Goal: Task Accomplishment & Management: Use online tool/utility

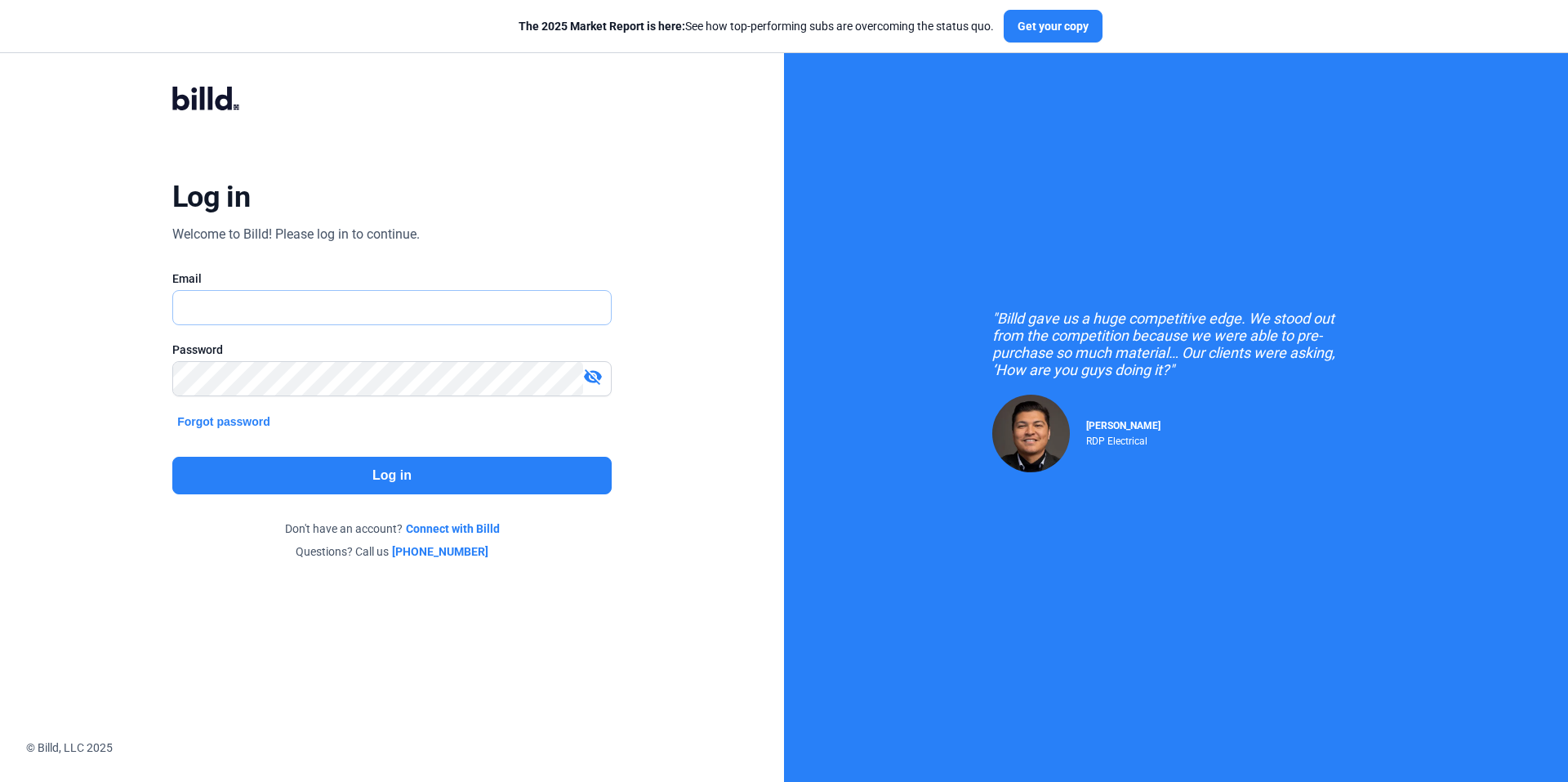
type input "[EMAIL_ADDRESS][DOMAIN_NAME]"
click at [560, 485] on button "Log in" at bounding box center [392, 475] width 440 height 37
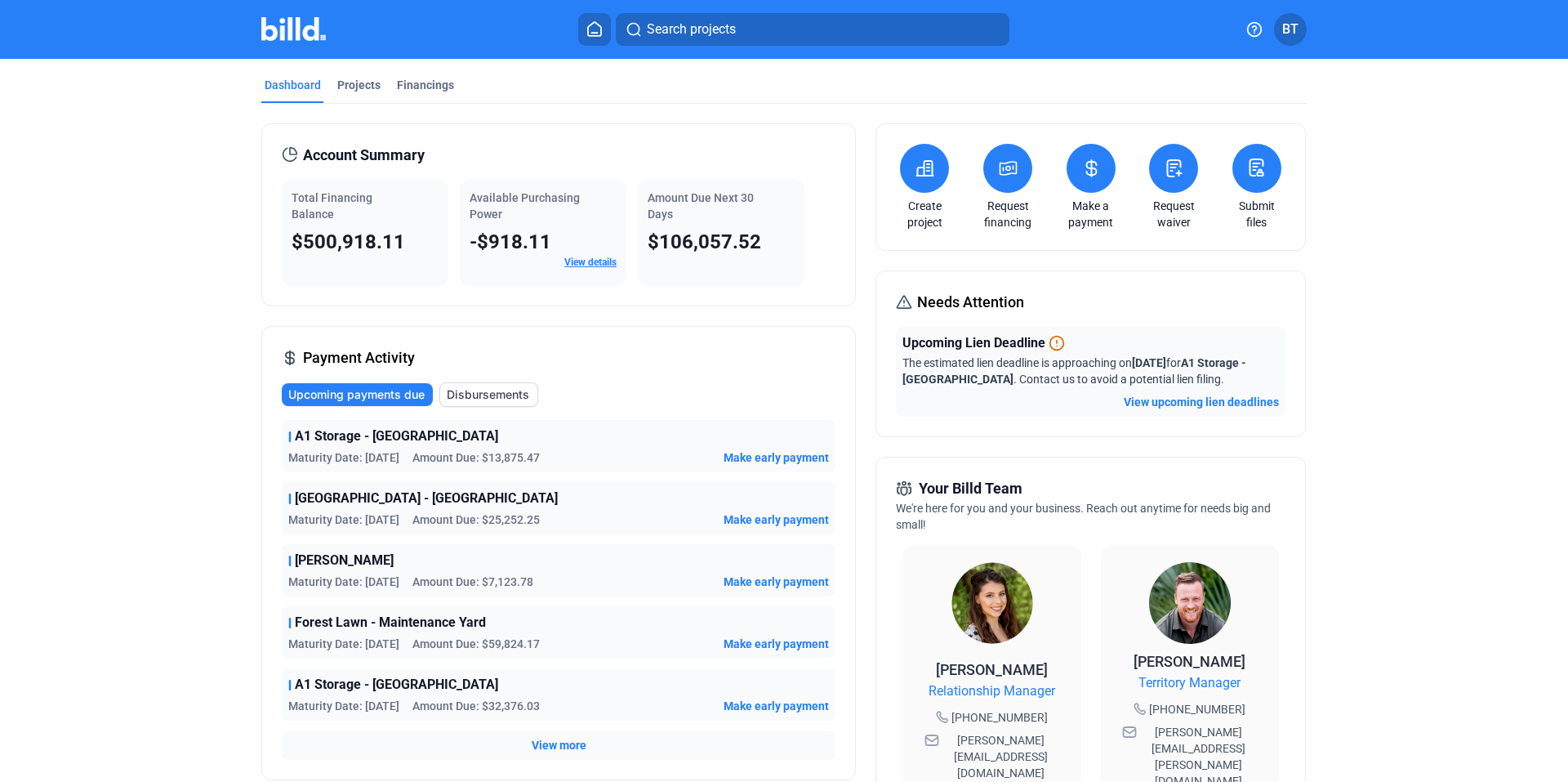
click at [586, 264] on link "View details" at bounding box center [591, 262] width 52 height 11
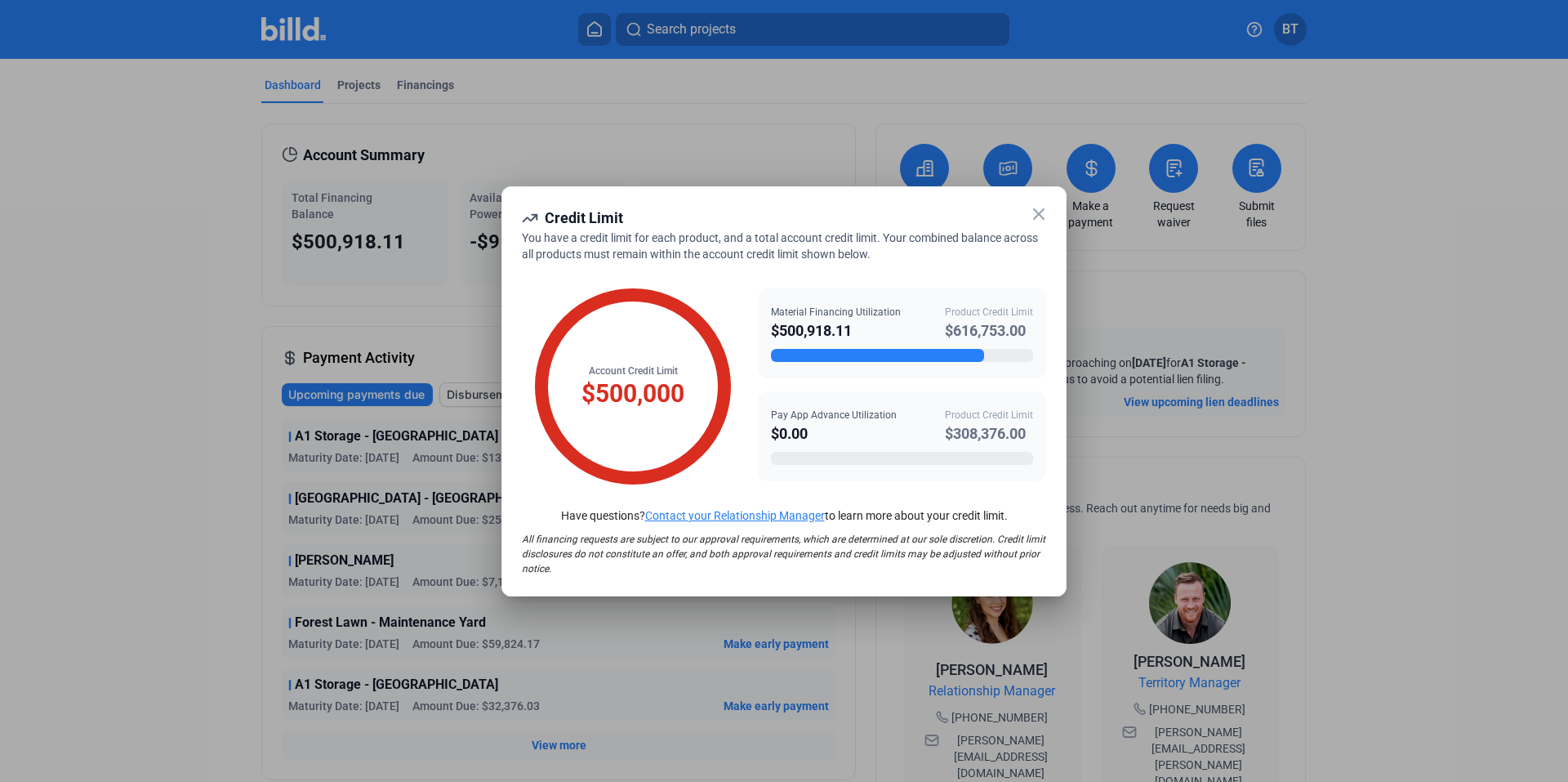
click at [1042, 209] on icon at bounding box center [1039, 214] width 20 height 20
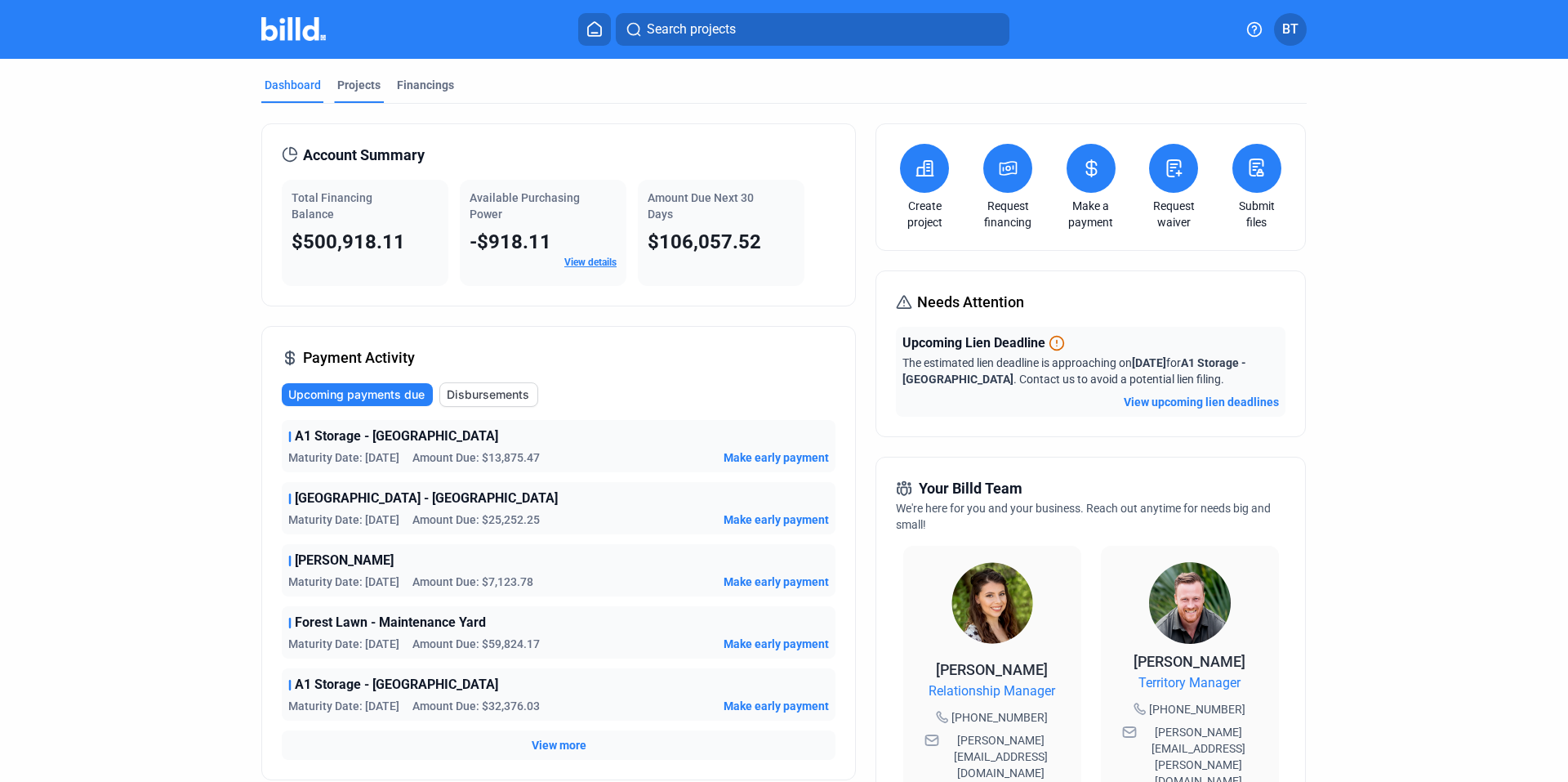
click at [337, 89] on div "Projects" at bounding box center [359, 84] width 43 height 17
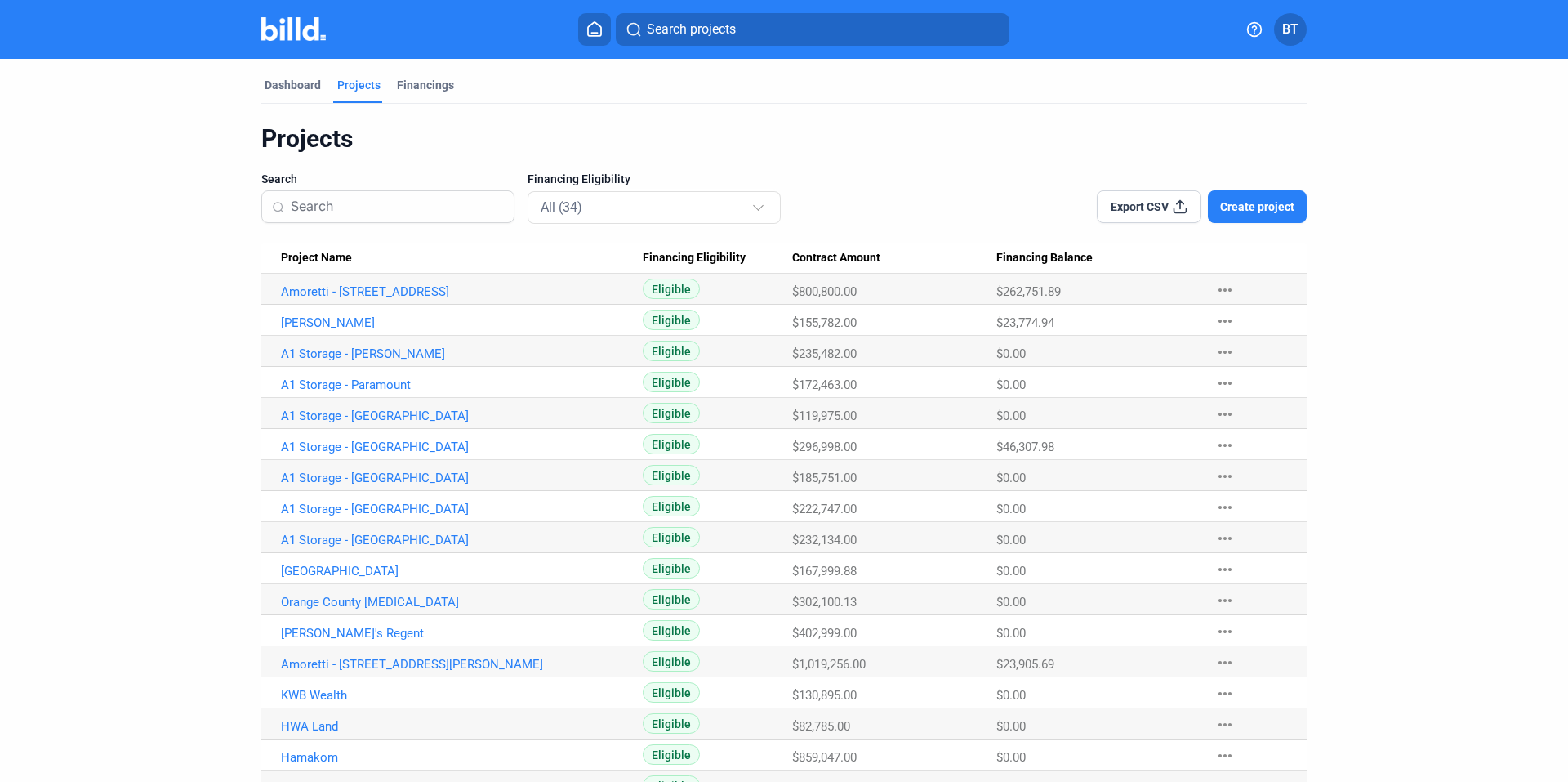
click at [345, 286] on link "Amoretti - [STREET_ADDRESS]" at bounding box center [461, 291] width 361 height 15
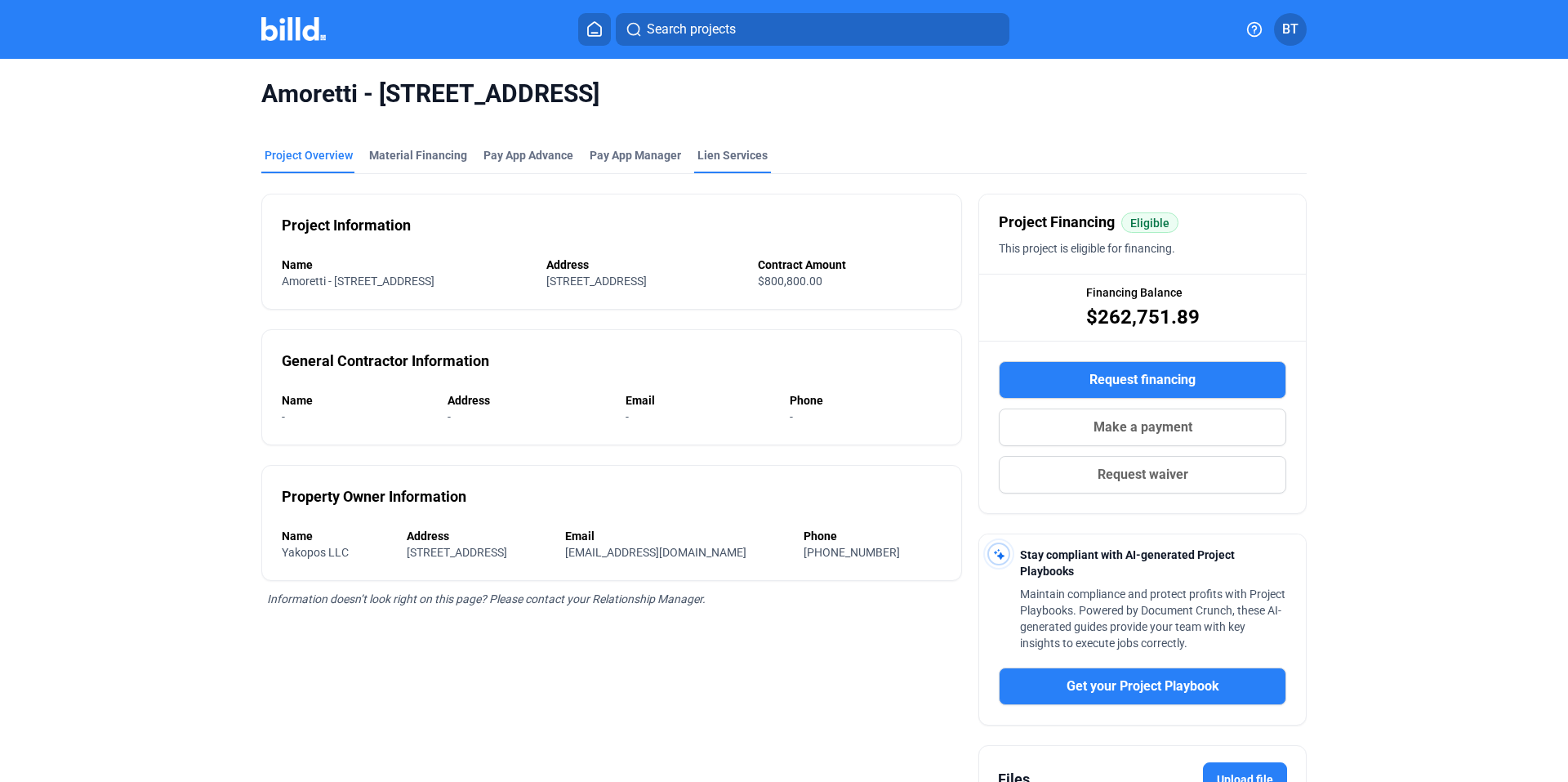
click at [716, 155] on div "Lien Services" at bounding box center [732, 155] width 70 height 17
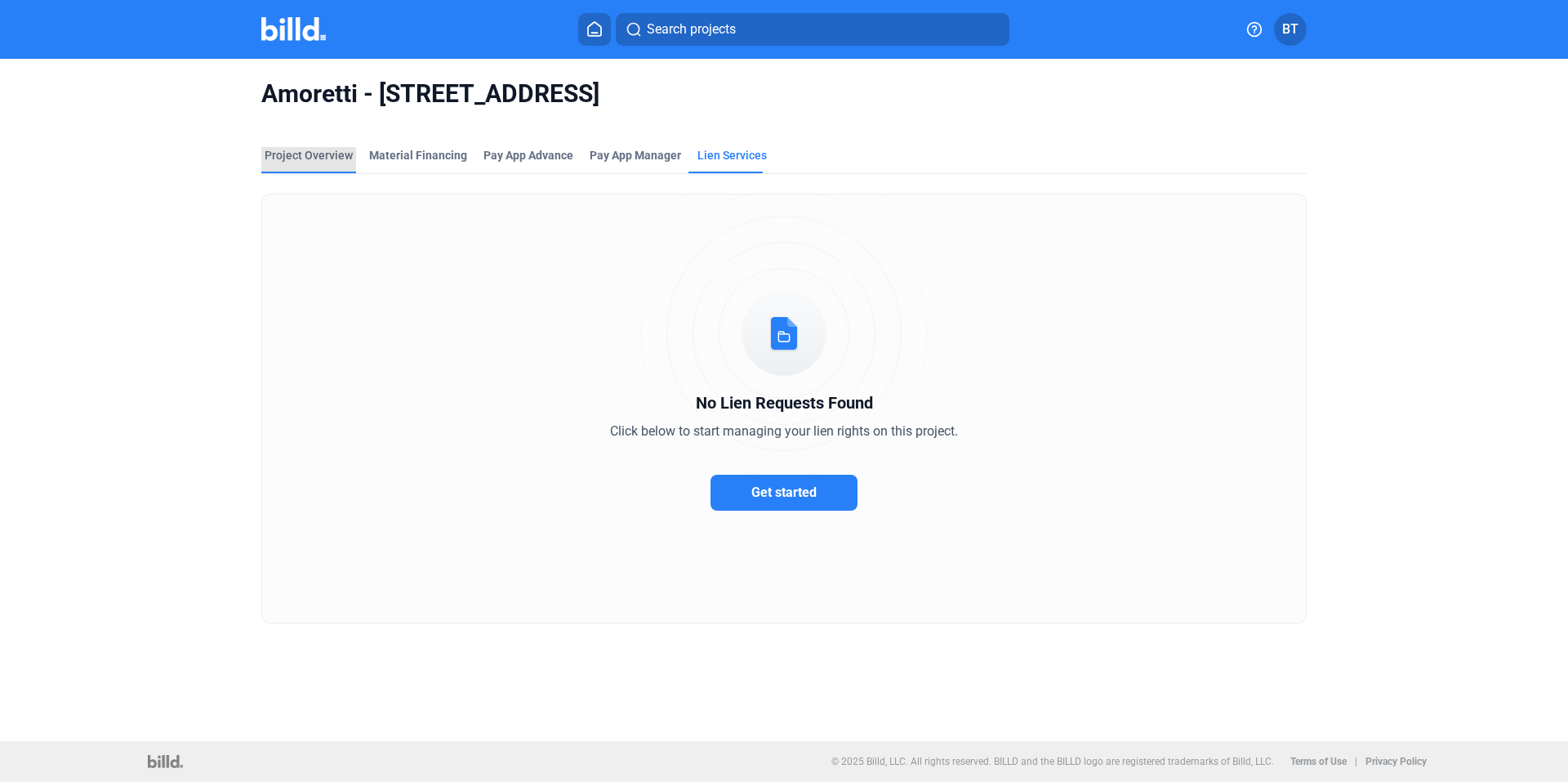
click at [334, 163] on div "Project Overview" at bounding box center [308, 160] width 95 height 26
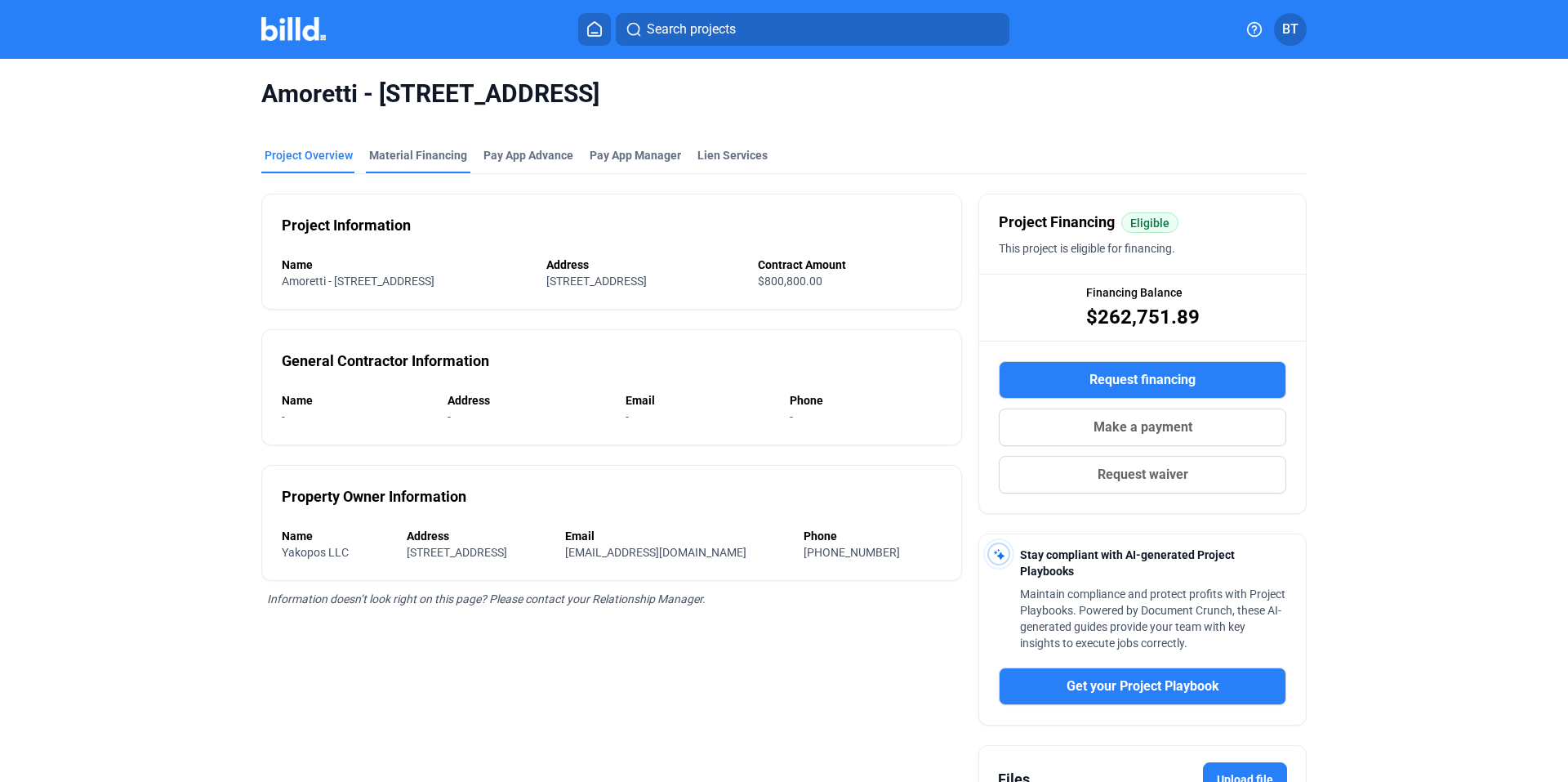
click at [394, 161] on div "Material Financing" at bounding box center [418, 155] width 98 height 17
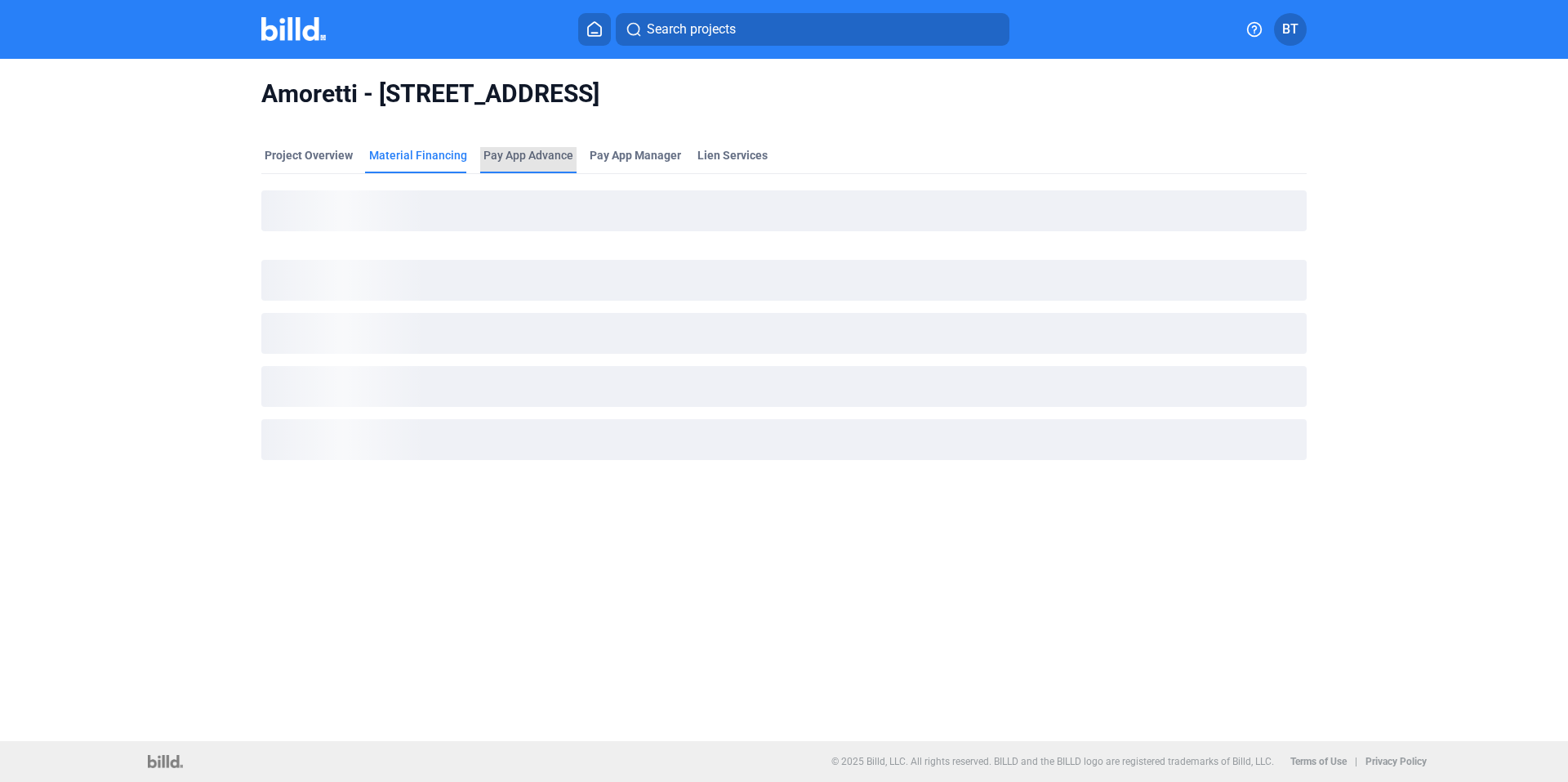
click at [519, 160] on div "Pay App Advance" at bounding box center [528, 155] width 89 height 17
click at [299, 155] on div "Project Overview" at bounding box center [309, 155] width 89 height 17
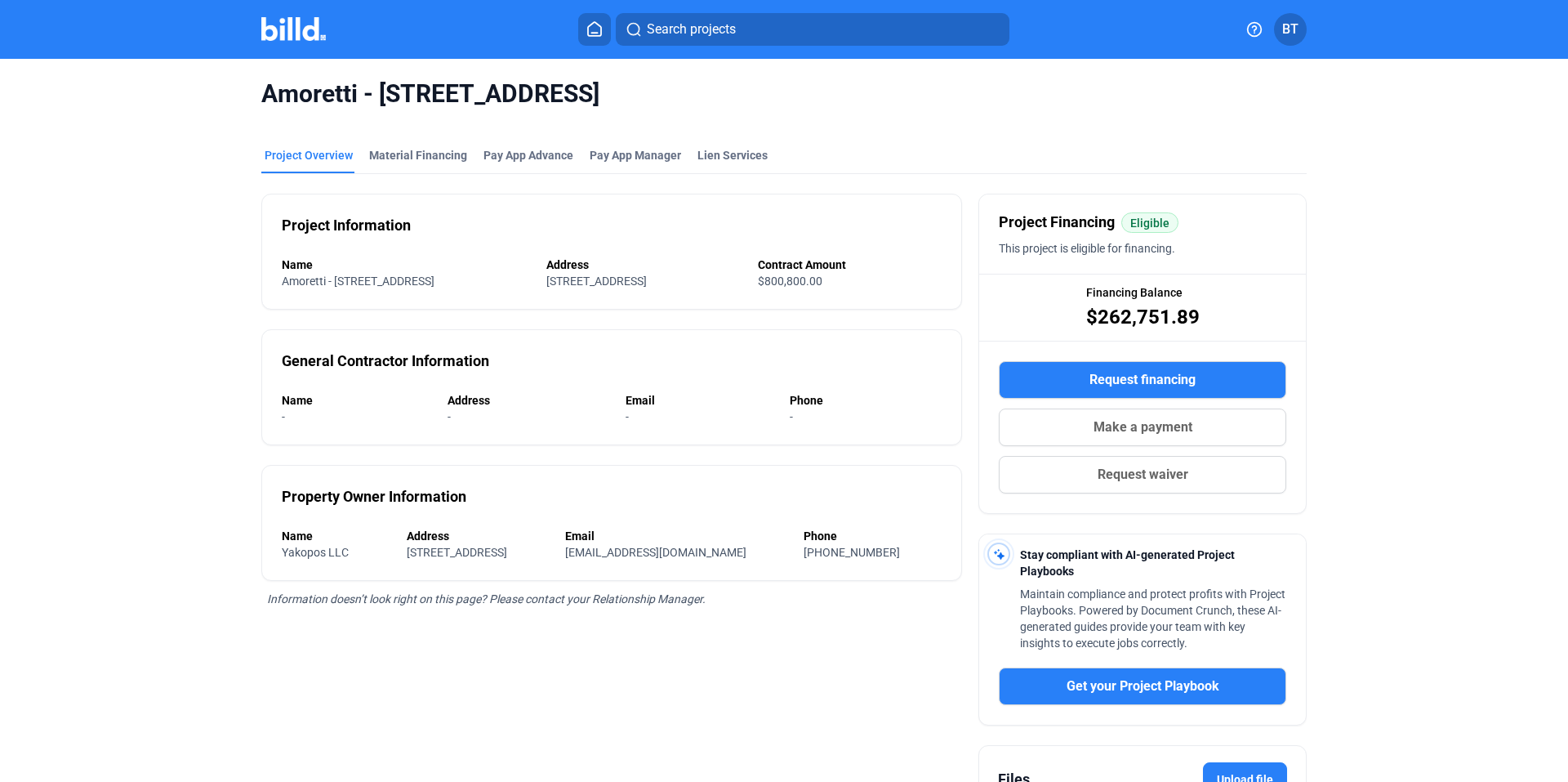
click at [1111, 483] on span "Request waiver" at bounding box center [1142, 474] width 90 height 20
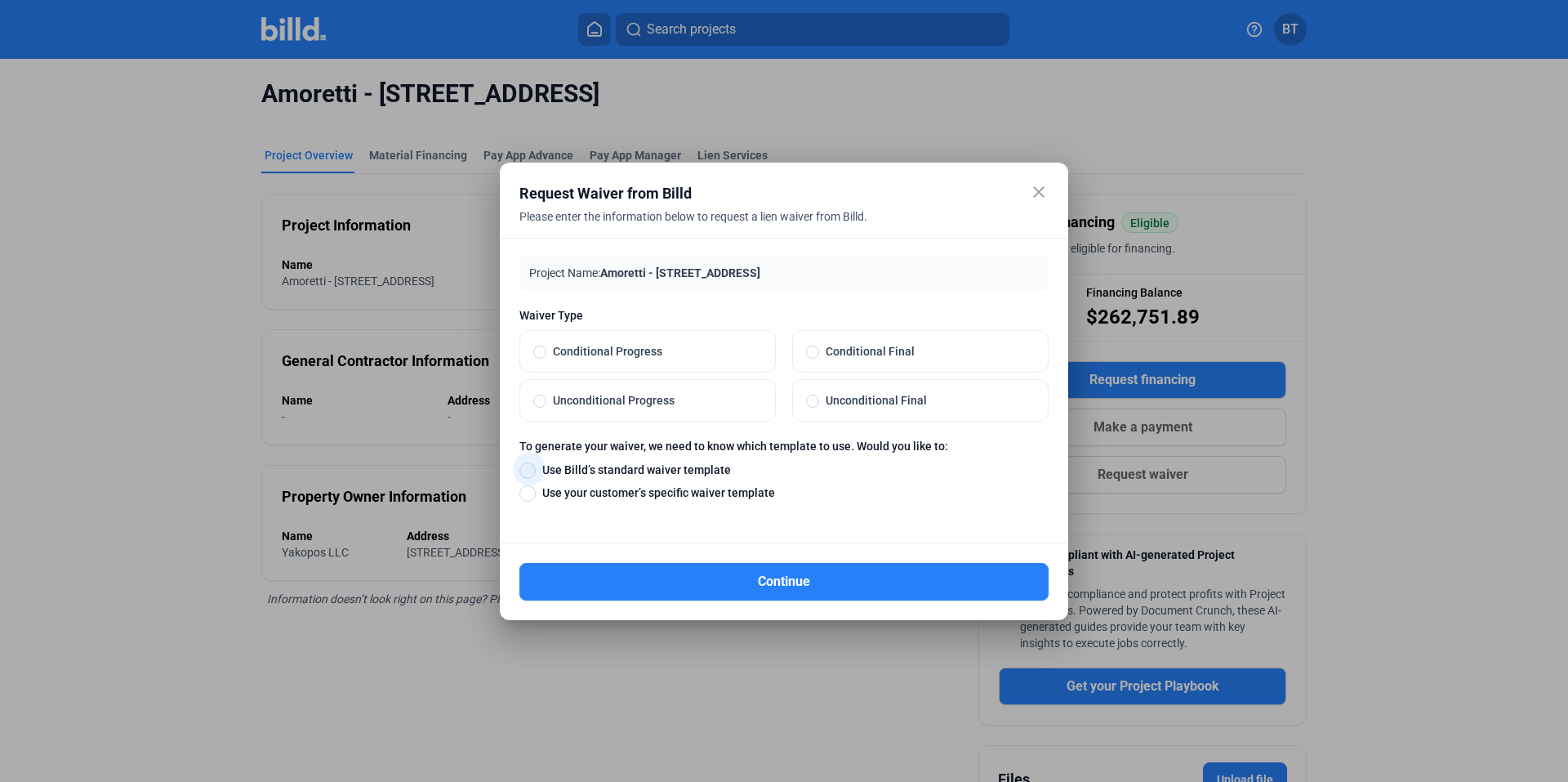
click at [526, 470] on span at bounding box center [527, 470] width 17 height 17
click at [526, 470] on input "Use Billd’s standard waiver template" at bounding box center [527, 469] width 17 height 18
radio input "true"
click at [584, 674] on div at bounding box center [784, 391] width 1568 height 782
click at [1035, 194] on mat-icon "close" at bounding box center [1039, 192] width 20 height 20
